Goal: Use online tool/utility: Utilize a website feature to perform a specific function

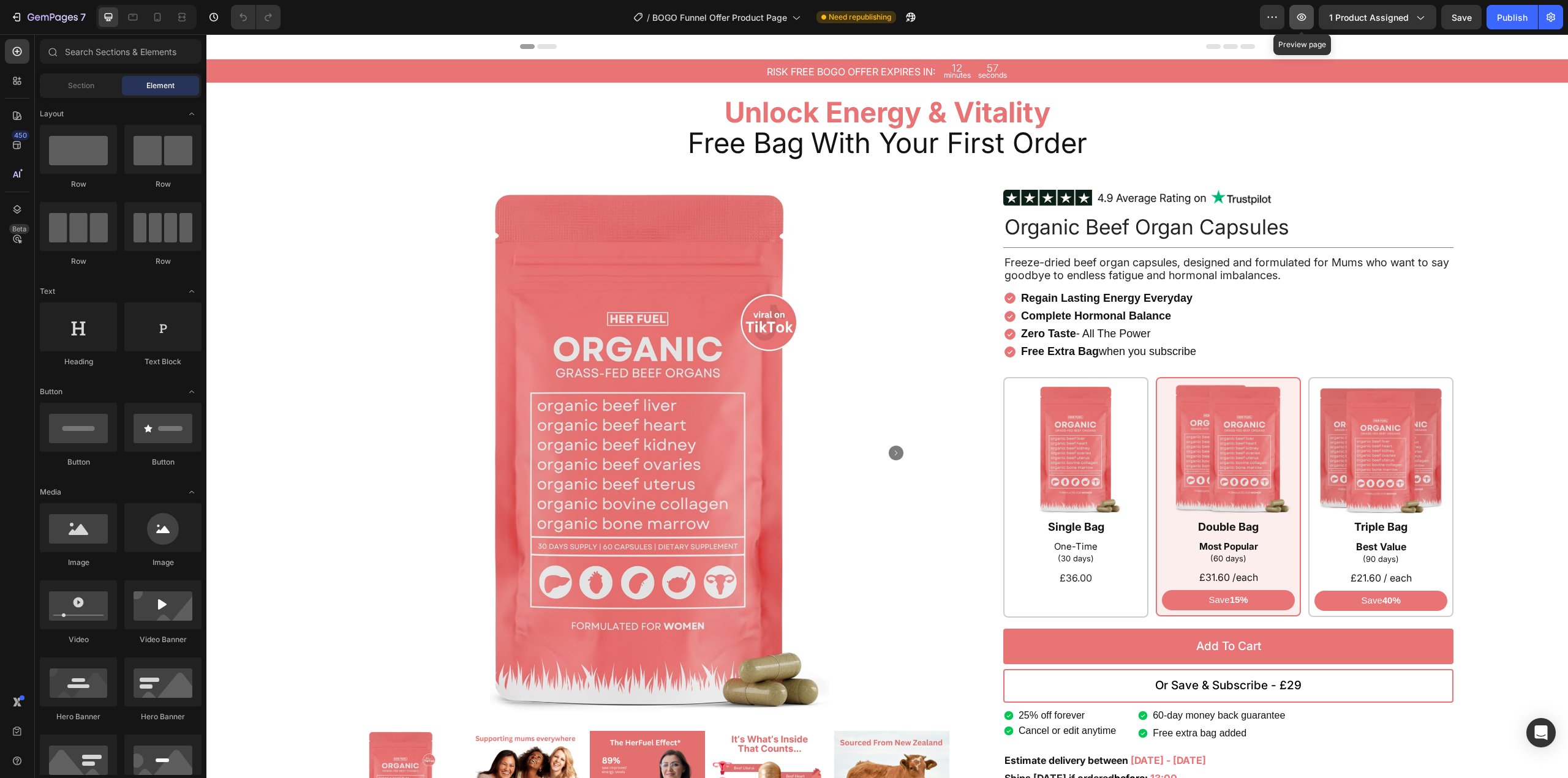
click at [1299, 21] on icon "button" at bounding box center [1302, 16] width 12 height 12
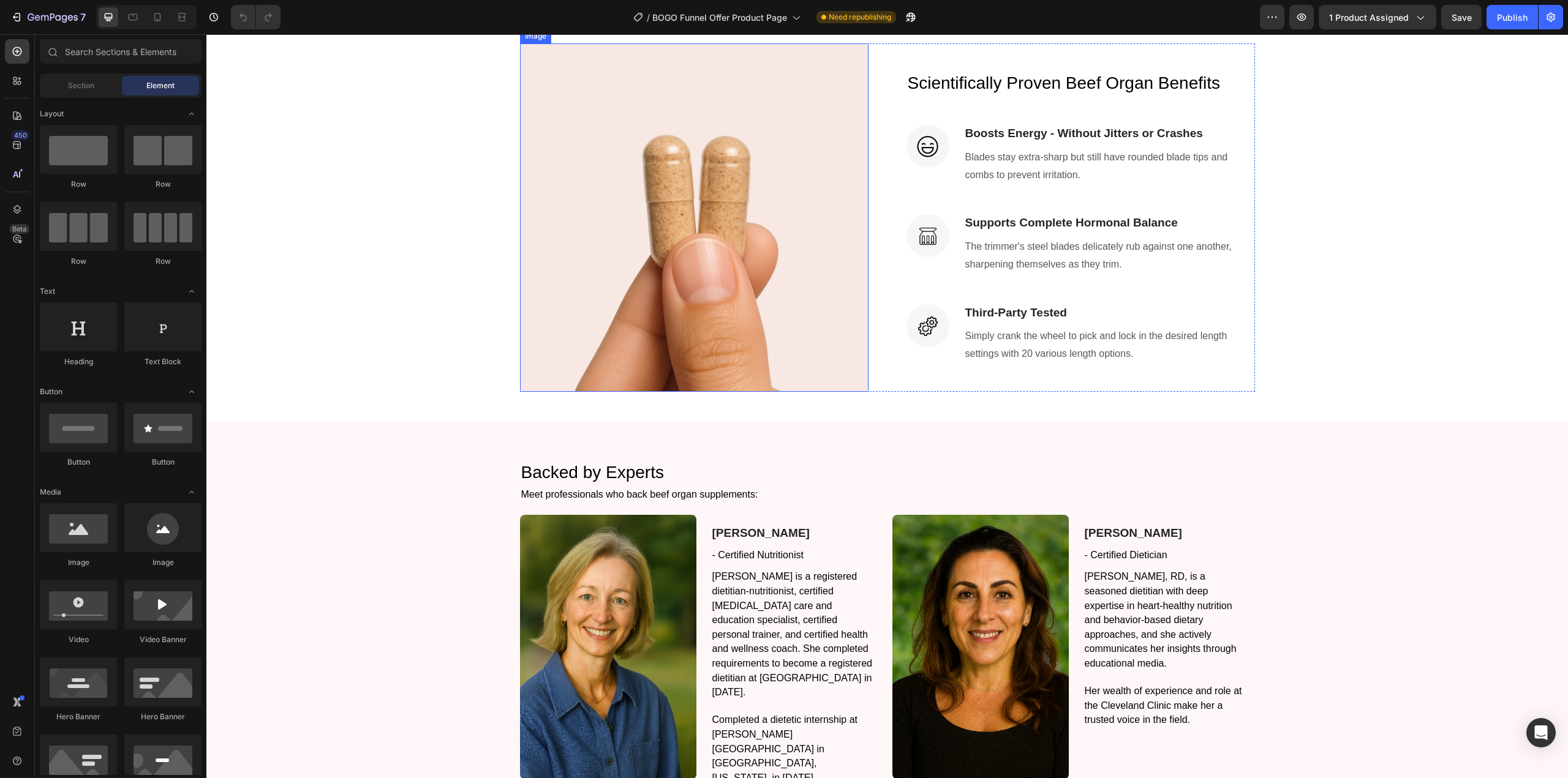
scroll to position [1225, 0]
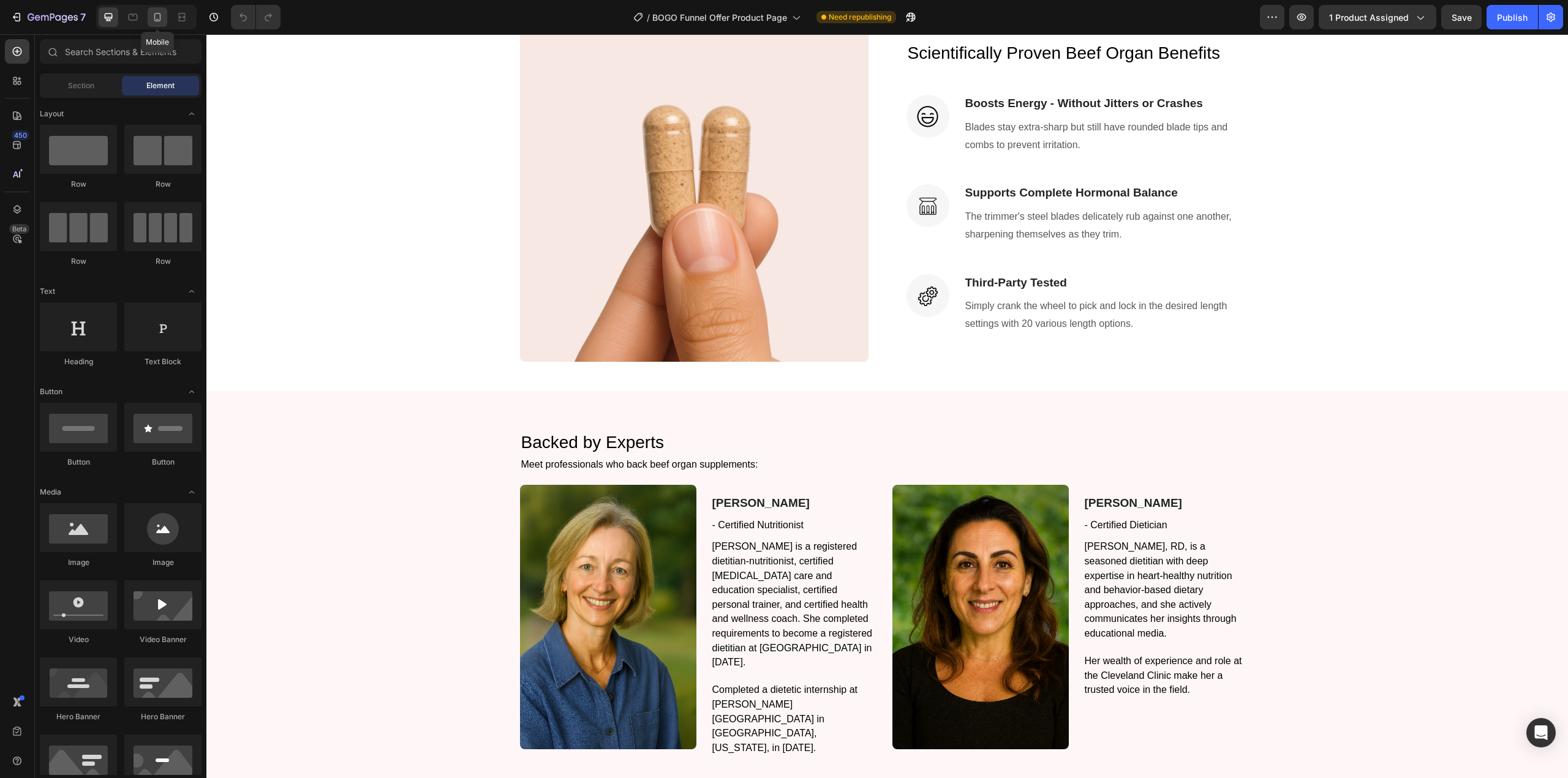
click at [156, 22] on icon at bounding box center [157, 16] width 12 height 12
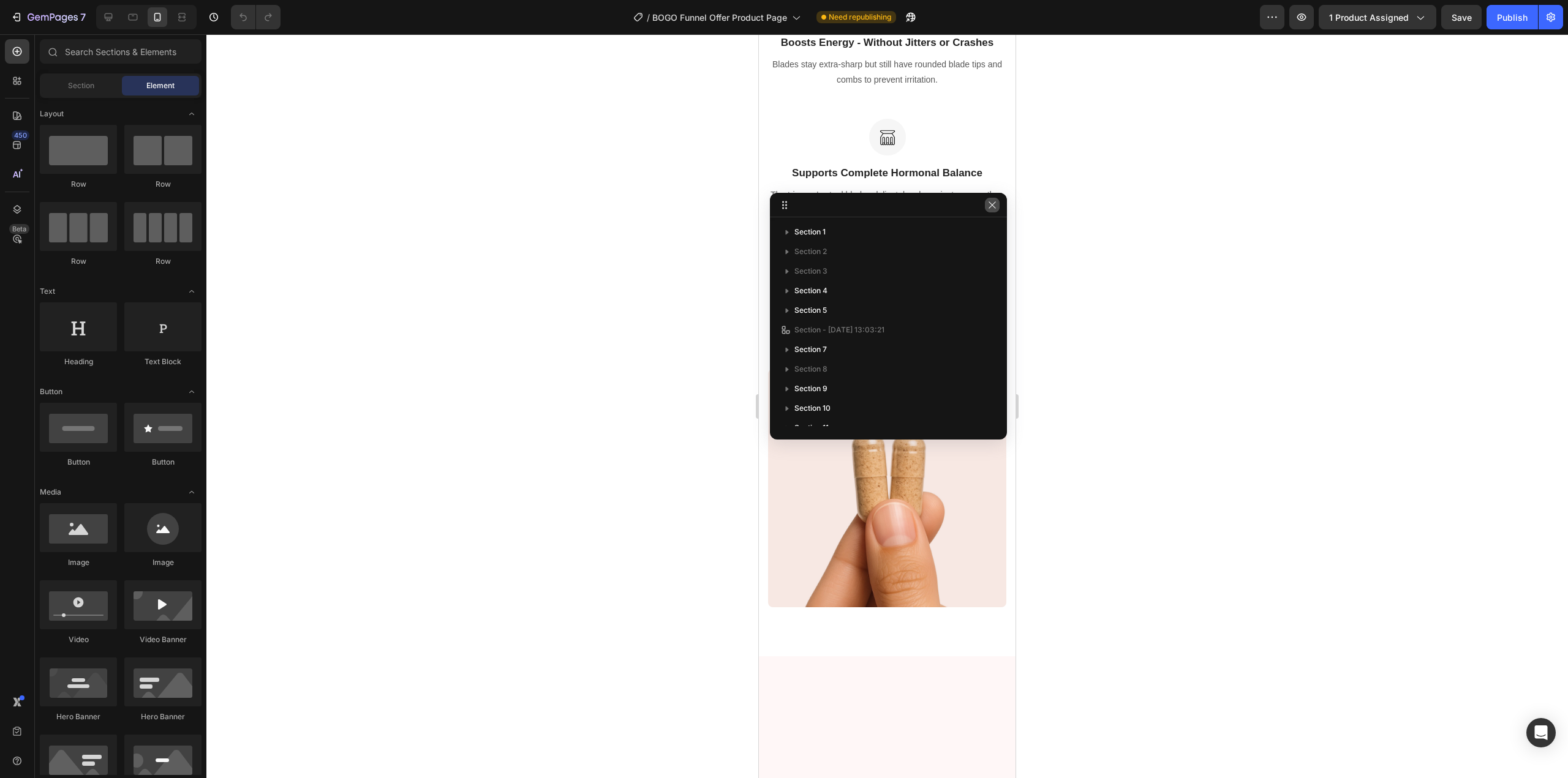
click at [988, 211] on button "button" at bounding box center [993, 205] width 15 height 15
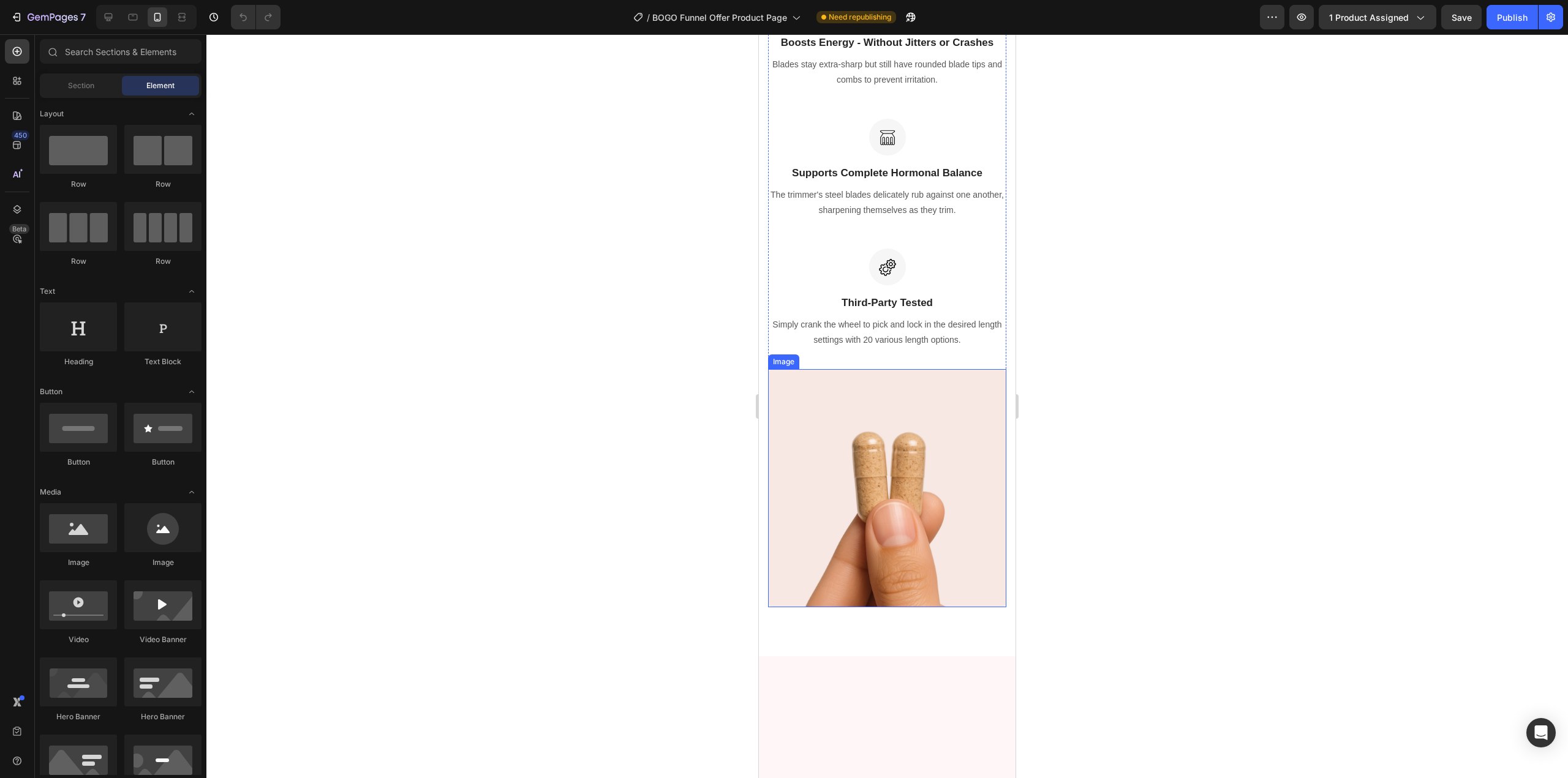
click at [805, 607] on img at bounding box center [887, 488] width 238 height 238
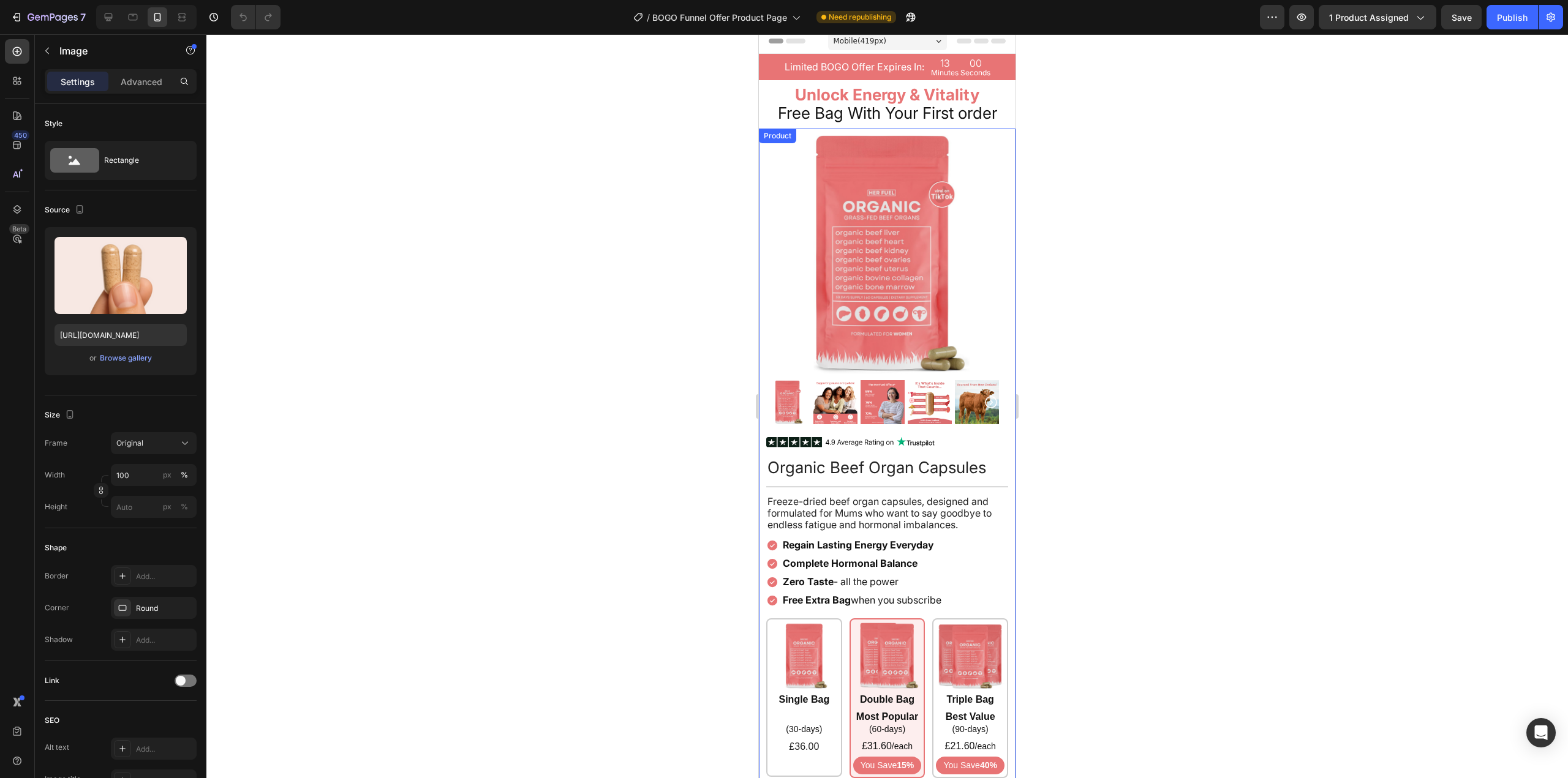
scroll to position [0, 0]
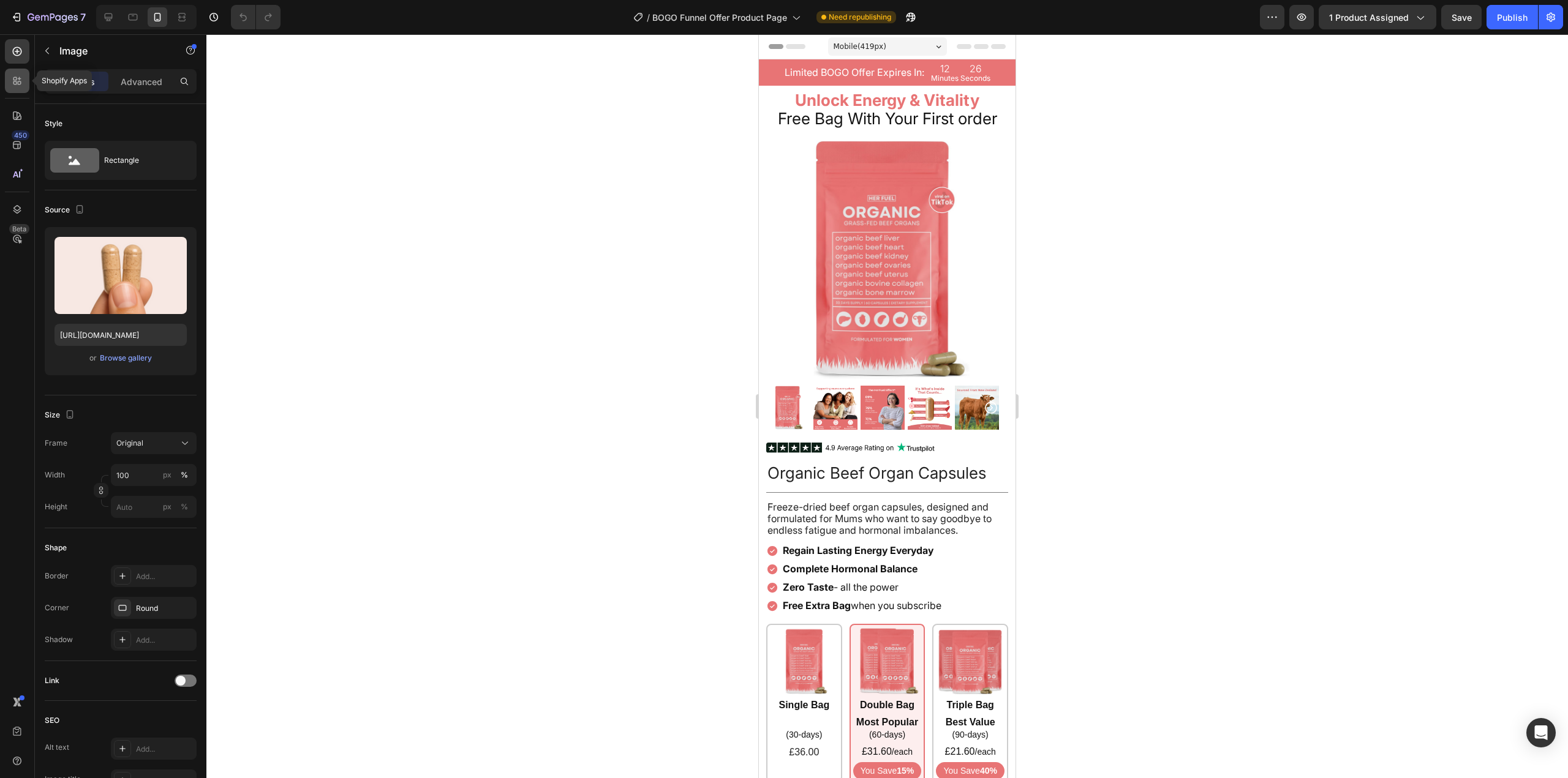
click at [17, 73] on div at bounding box center [17, 81] width 25 height 25
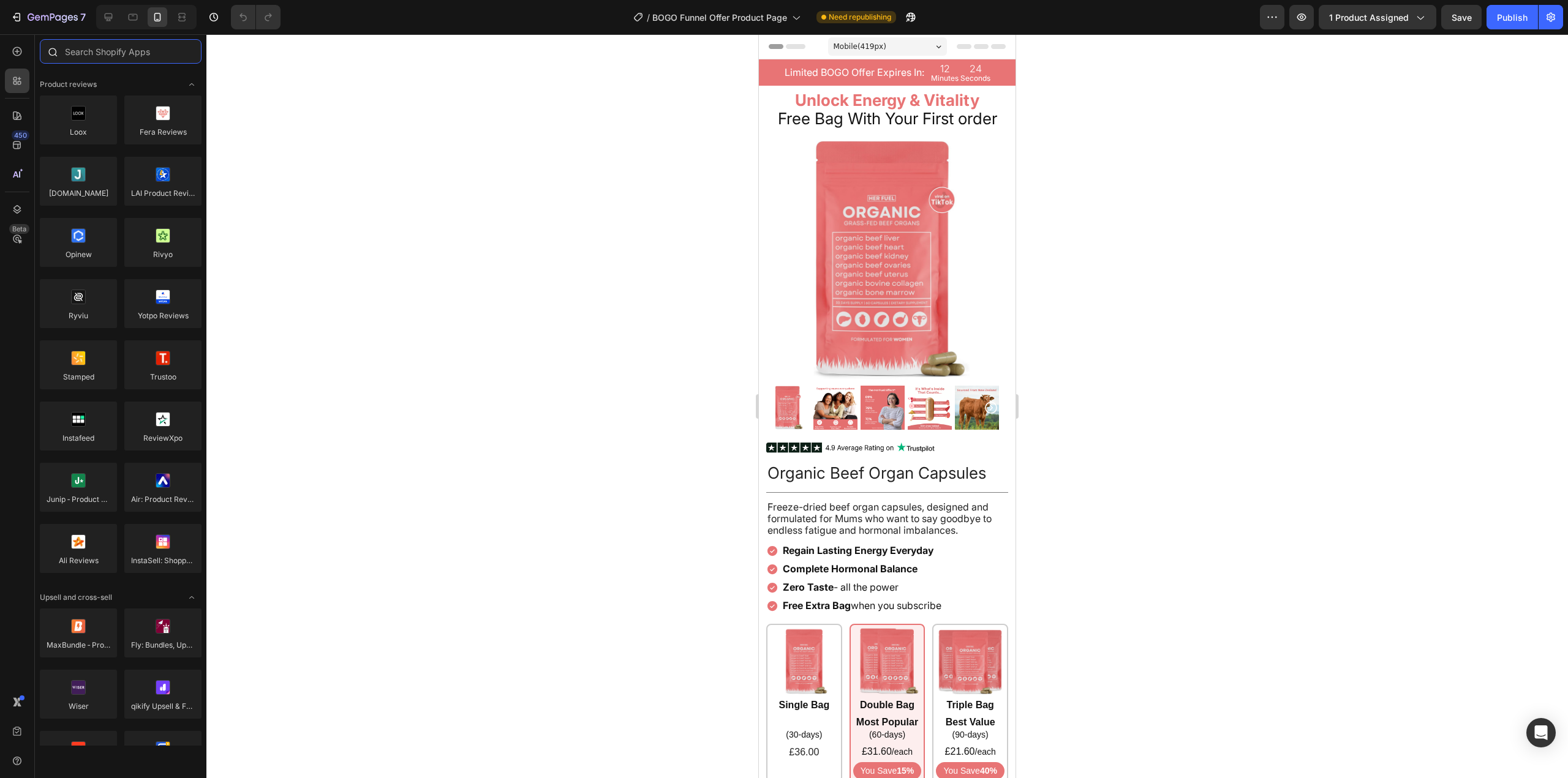
click at [111, 55] on input "text" at bounding box center [120, 52] width 162 height 25
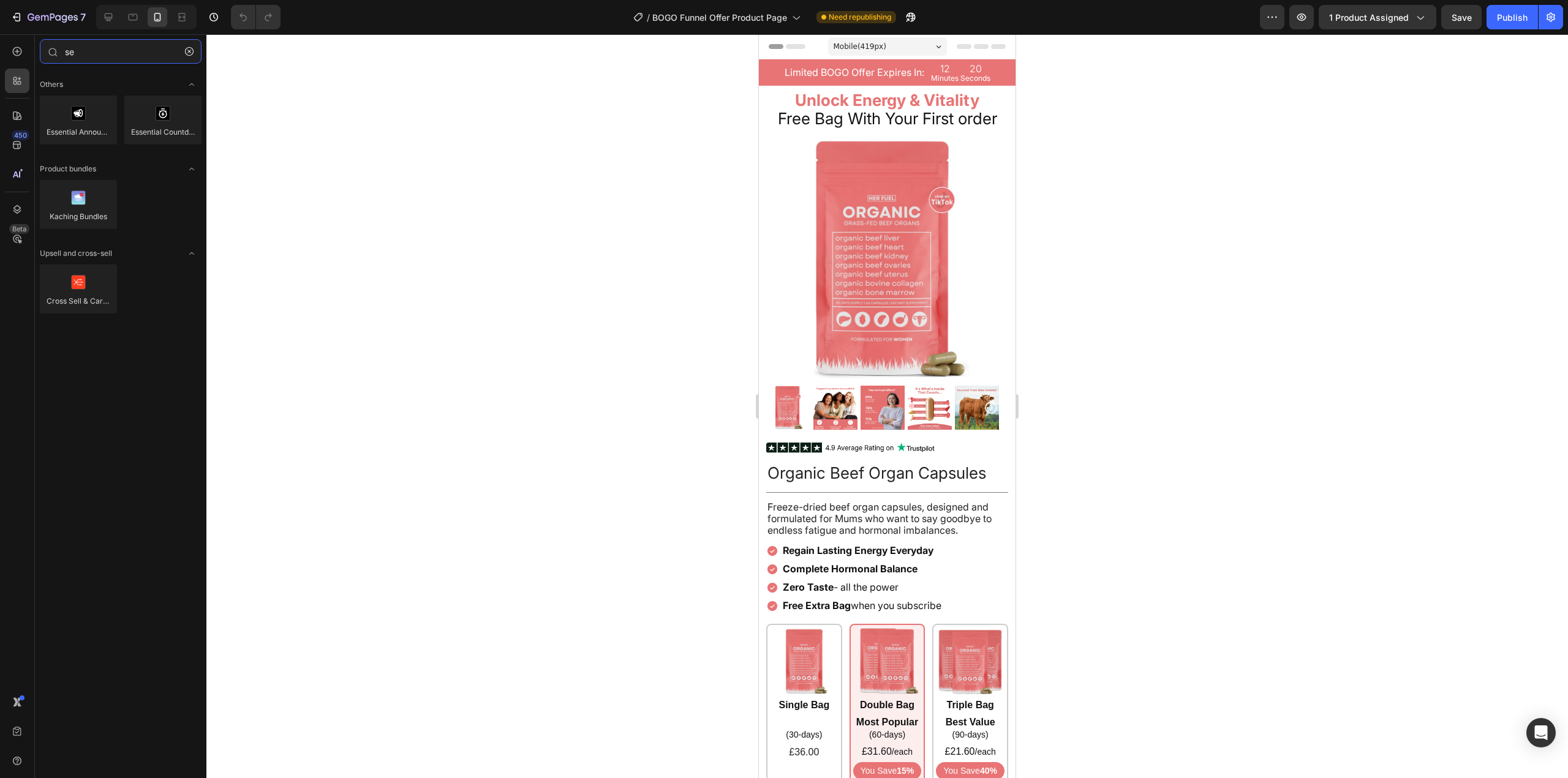
type input "s"
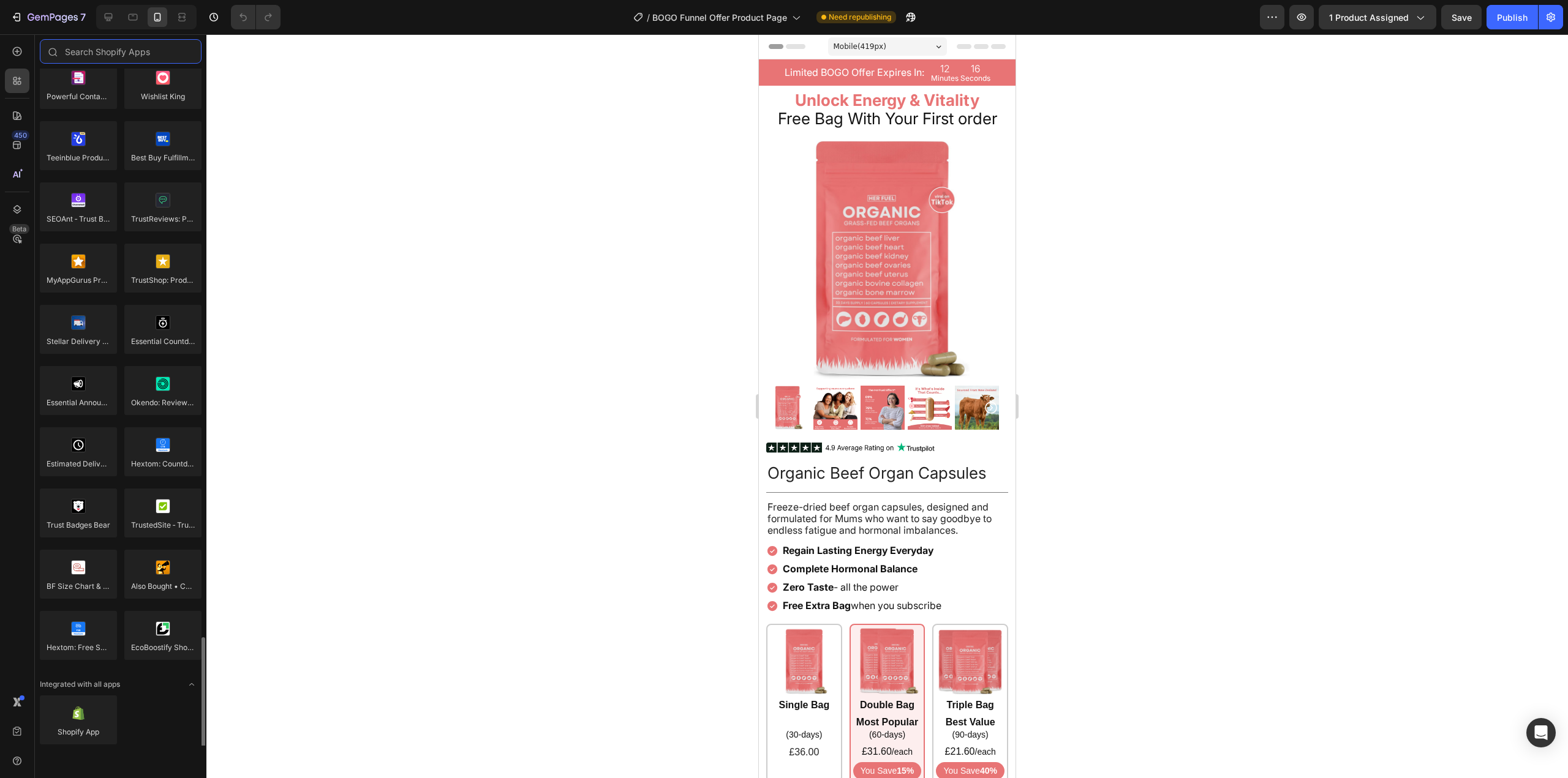
scroll to position [3194, 0]
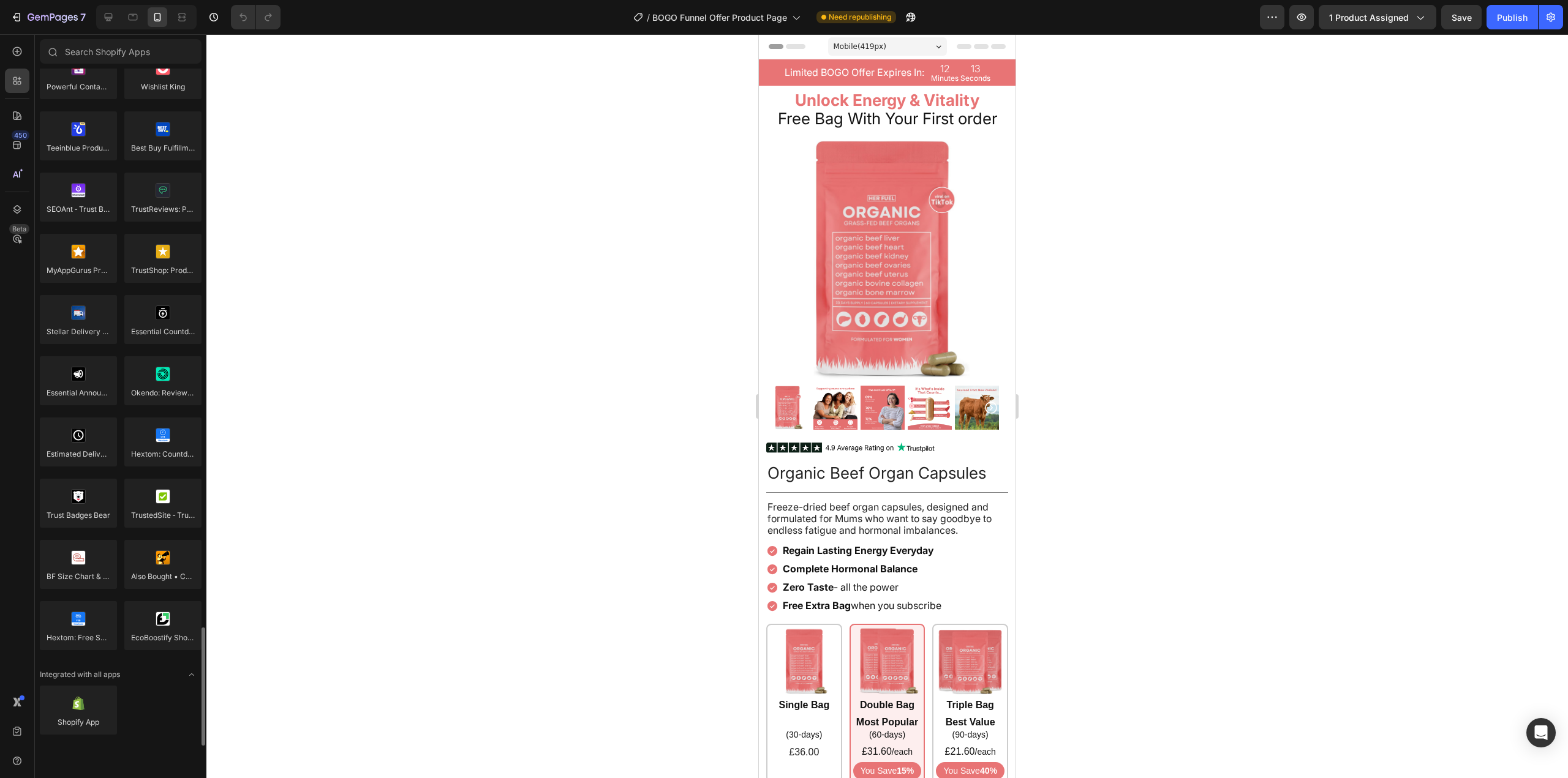
click at [157, 711] on div "Shopify App" at bounding box center [120, 715] width 162 height 60
click at [77, 22] on icon "button" at bounding box center [52, 18] width 50 height 11
